Goal: Task Accomplishment & Management: Use online tool/utility

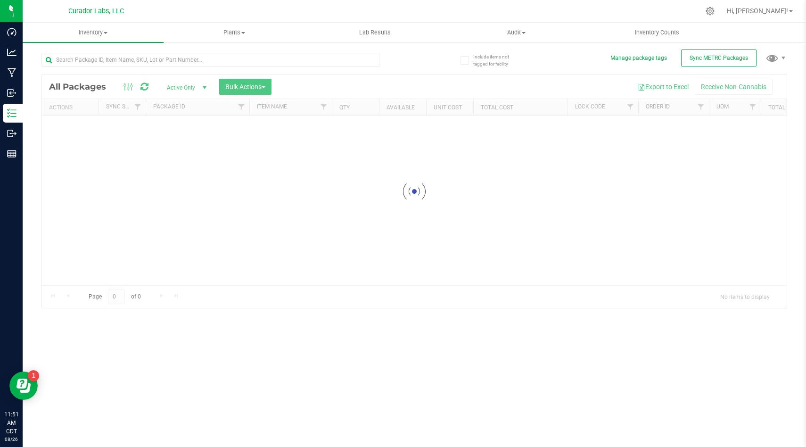
click at [546, 81] on div at bounding box center [414, 191] width 745 height 233
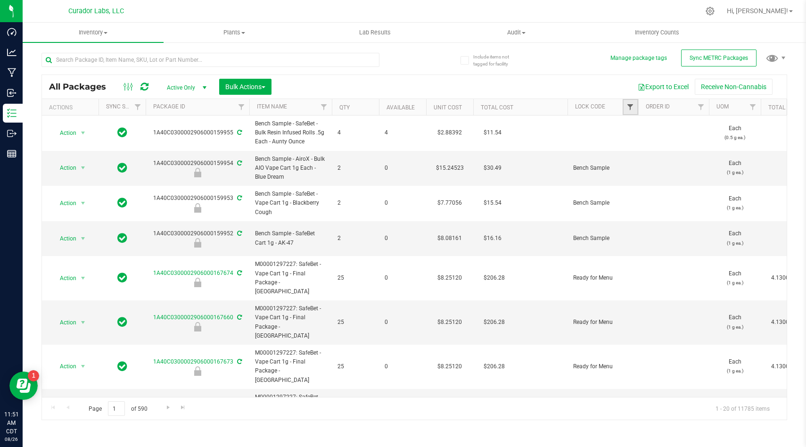
click at [632, 105] on span "Filter" at bounding box center [631, 107] width 8 height 8
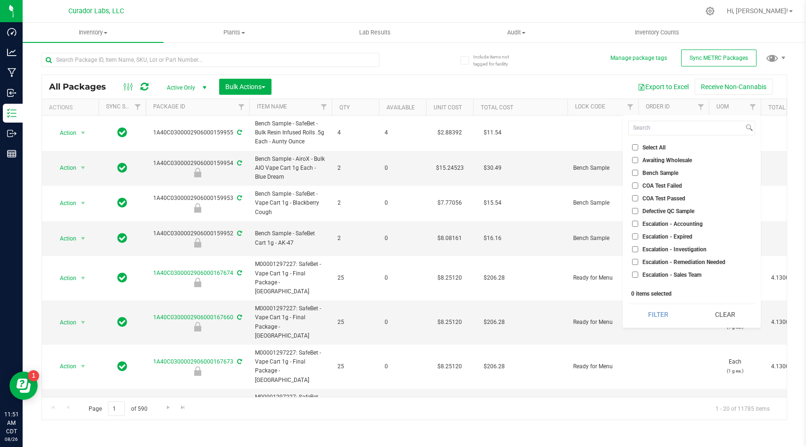
click at [639, 136] on div "Select All Awaiting Wholesale Bench Sample COA Test Failed COA Test Passed Defe…" at bounding box center [692, 221] width 138 height 213
click at [643, 131] on input at bounding box center [686, 128] width 115 height 14
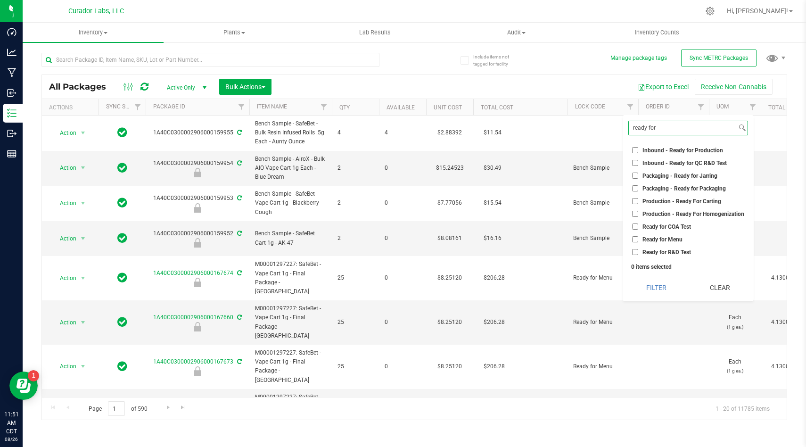
type input "ready for"
click at [634, 227] on input "Ready for COA Test" at bounding box center [635, 226] width 6 height 6
checkbox input "true"
click at [638, 250] on input "Ready for R&D Test" at bounding box center [635, 252] width 6 height 6
click at [649, 291] on button "Filter" at bounding box center [656, 287] width 57 height 21
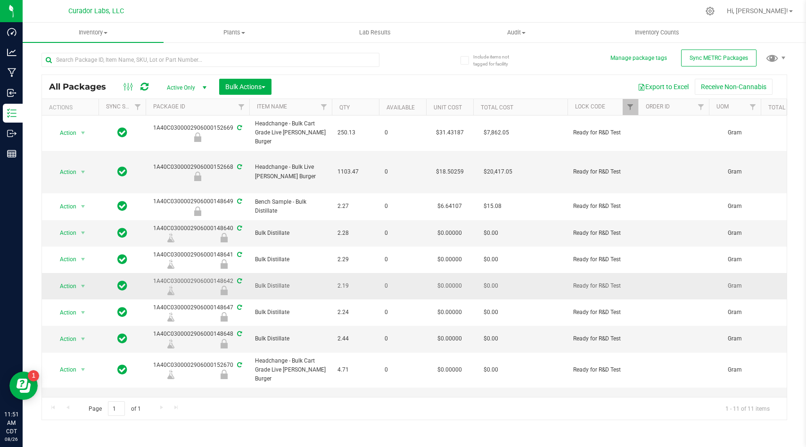
scroll to position [43, 0]
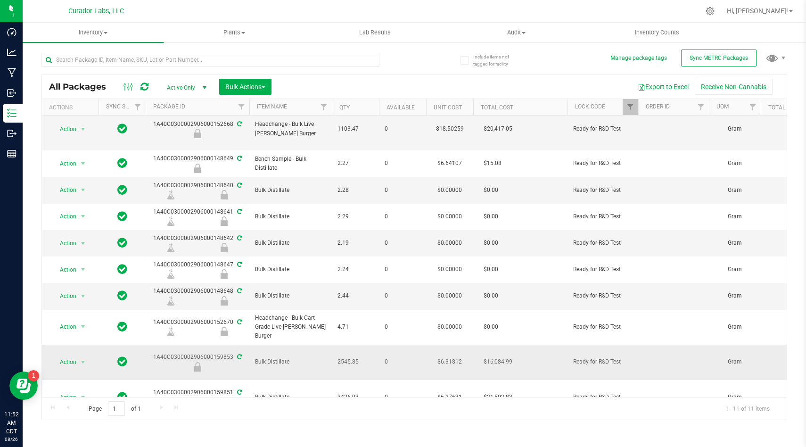
click at [397, 361] on span "0" at bounding box center [403, 361] width 36 height 9
click at [585, 45] on div "All Packages Active Only Active Only Lab Samples Locked All External Internal B…" at bounding box center [414, 232] width 746 height 376
click at [630, 110] on span "Filter" at bounding box center [631, 107] width 8 height 8
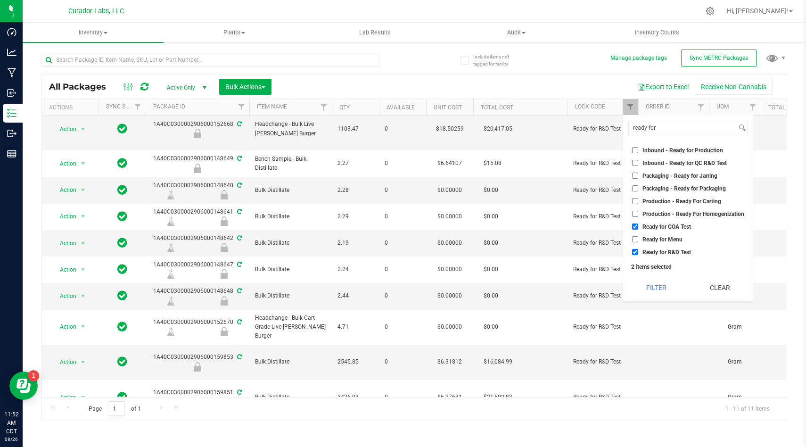
click at [638, 253] on label "Ready for R&D Test" at bounding box center [661, 252] width 59 height 6
click at [638, 253] on input "Ready for R&D Test" at bounding box center [635, 252] width 6 height 6
checkbox input "false"
click at [651, 289] on button "Filter" at bounding box center [656, 287] width 57 height 21
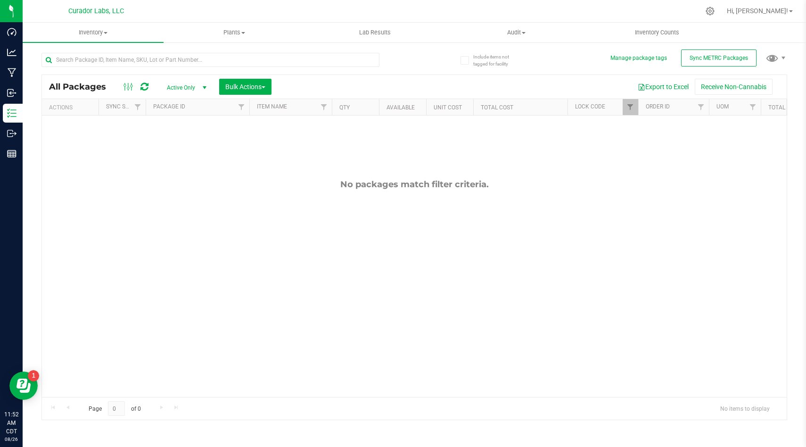
click at [406, 86] on div "Export to Excel Receive Non-Cannabis" at bounding box center [529, 87] width 501 height 16
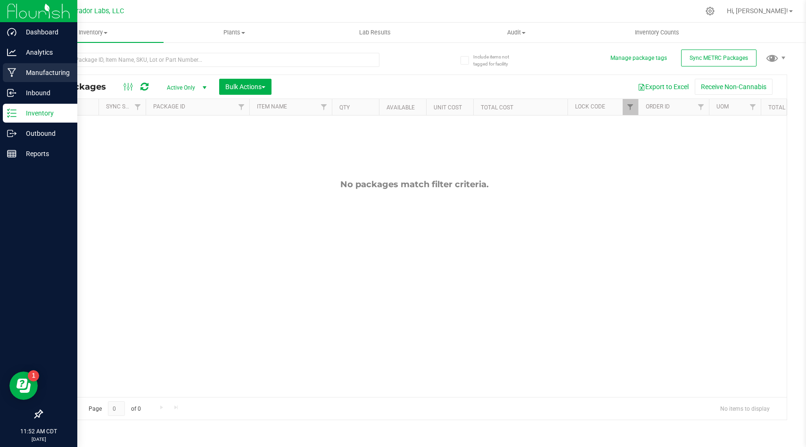
click at [13, 74] on icon at bounding box center [12, 72] width 9 height 9
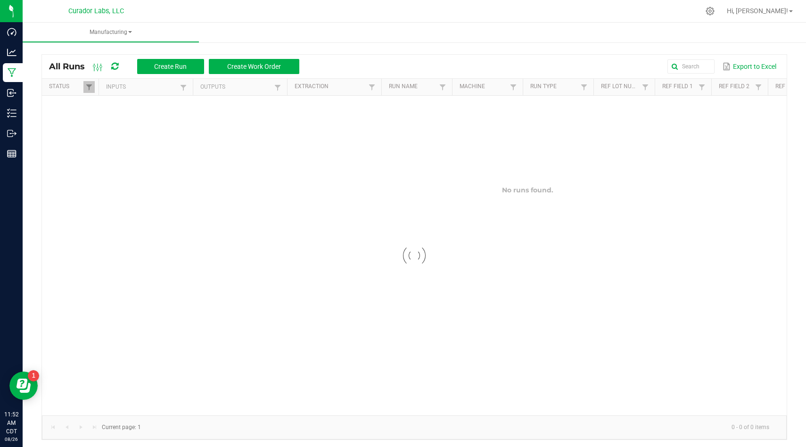
click at [432, 84] on link "Run Name" at bounding box center [413, 87] width 48 height 8
click at [426, 91] on th "Run Name Sorted Descending" at bounding box center [416, 87] width 71 height 17
click at [426, 87] on span "Sortable" at bounding box center [425, 87] width 8 height 8
click at [431, 69] on div "Export to Excel" at bounding box center [542, 66] width 473 height 16
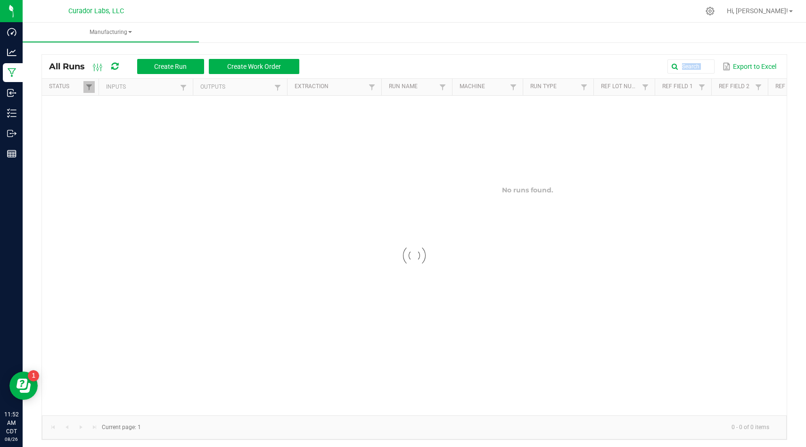
click at [431, 69] on div "Export to Excel" at bounding box center [542, 66] width 473 height 16
click at [430, 69] on div "Export to Excel" at bounding box center [542, 66] width 473 height 16
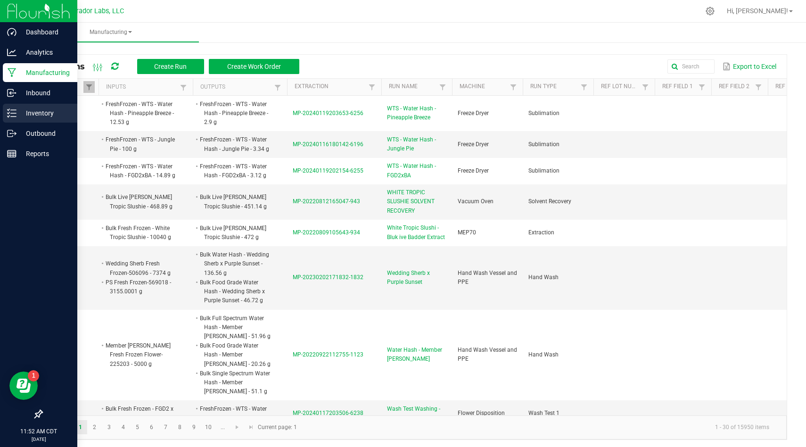
click at [32, 121] on div "Inventory" at bounding box center [40, 113] width 74 height 19
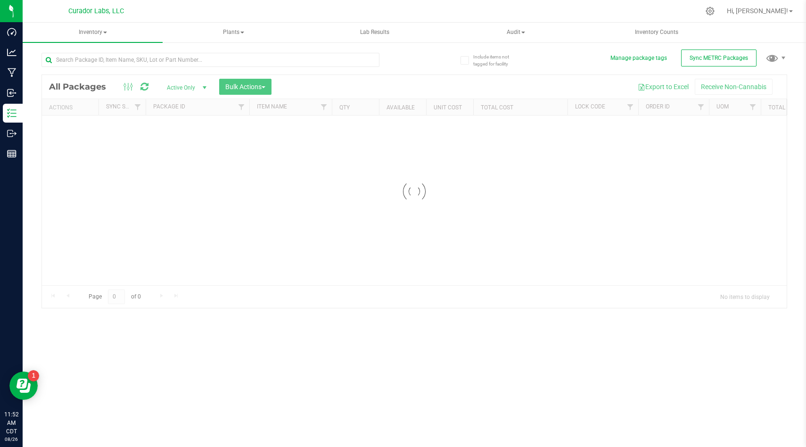
click at [200, 173] on div at bounding box center [414, 191] width 745 height 233
click at [420, 92] on div at bounding box center [414, 191] width 745 height 233
click at [459, 83] on div at bounding box center [414, 191] width 745 height 233
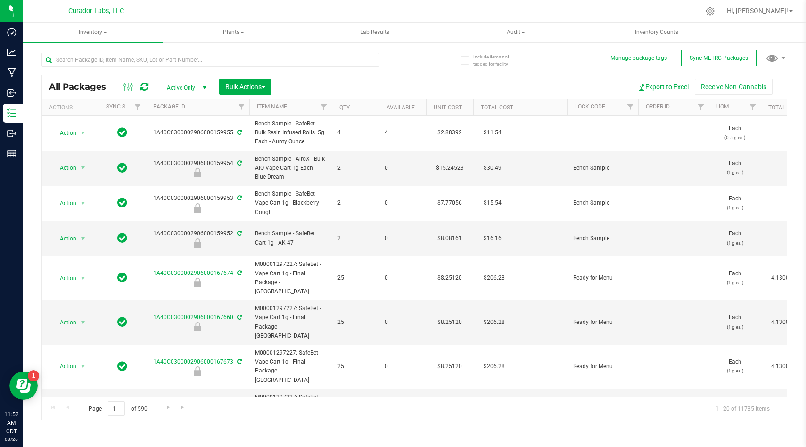
click at [459, 83] on div "Export to Excel Receive Non-Cannabis" at bounding box center [529, 87] width 501 height 16
